Goal: Answer question/provide support: Share knowledge or assist other users

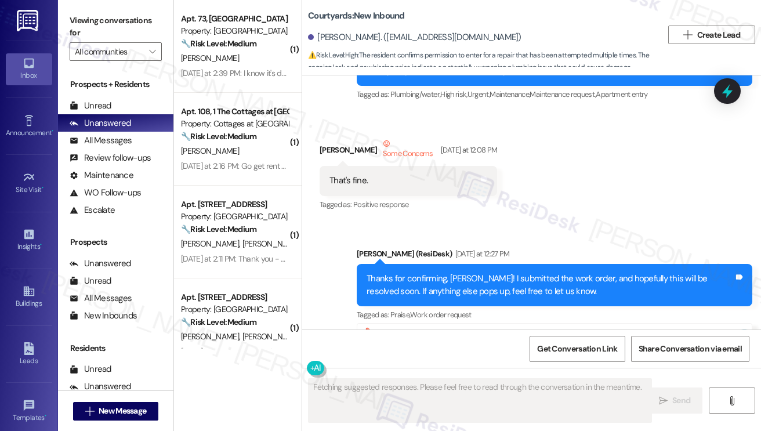
scroll to position [2871, 0]
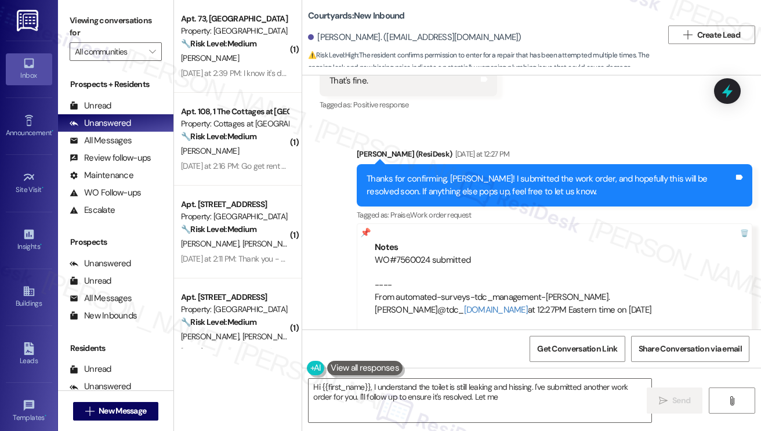
click at [444, 173] on div "Thanks for confirming, [PERSON_NAME]! I submitted the work order, and hopefully…" at bounding box center [550, 185] width 367 height 25
type textarea "Hi {{first_name}}, I understand the toilet is still leaking and hissing. I've s…"
click at [444, 173] on div "Thanks for confirming, [PERSON_NAME]! I submitted the work order, and hopefully…" at bounding box center [550, 185] width 367 height 25
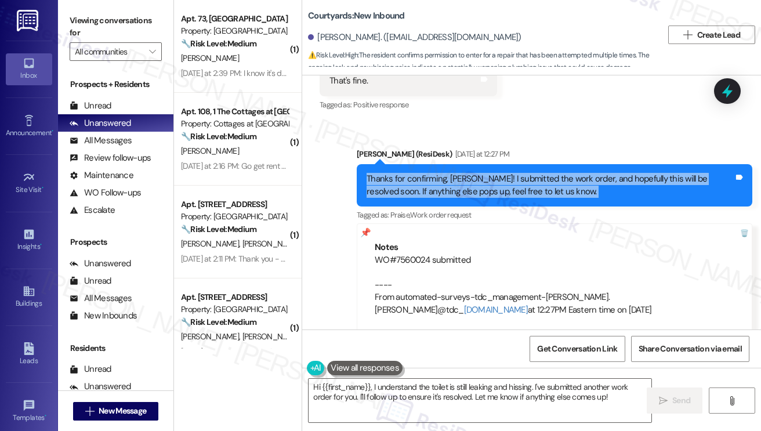
click at [444, 173] on div "Thanks for confirming, [PERSON_NAME]! I submitted the work order, and hopefully…" at bounding box center [550, 185] width 367 height 25
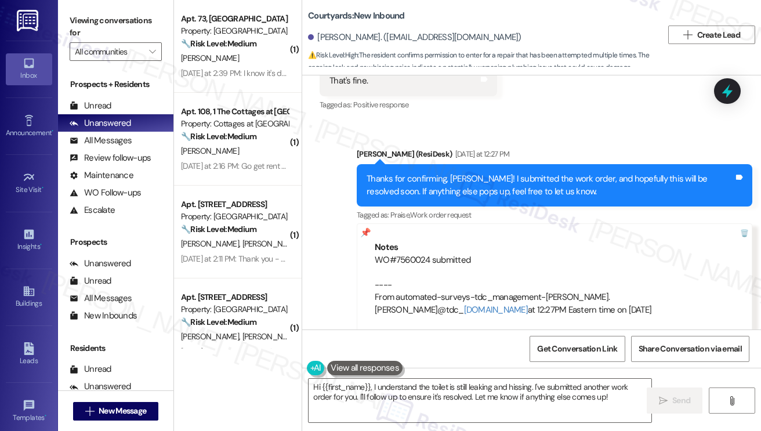
click at [457, 254] on div "WO#7560024 submitted ---- From automated-surveys-tdc_management-[PERSON_NAME].[…" at bounding box center [555, 285] width 360 height 62
